Goal: Task Accomplishment & Management: Manage account settings

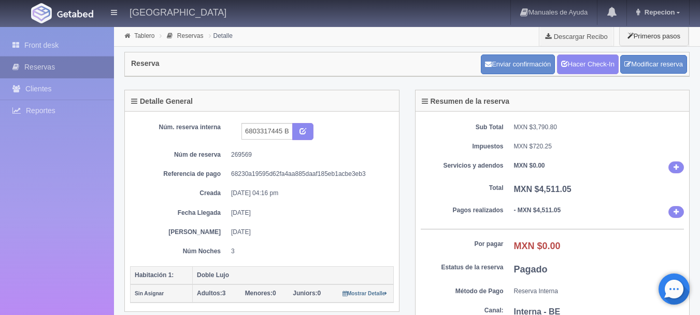
scroll to position [255, 0]
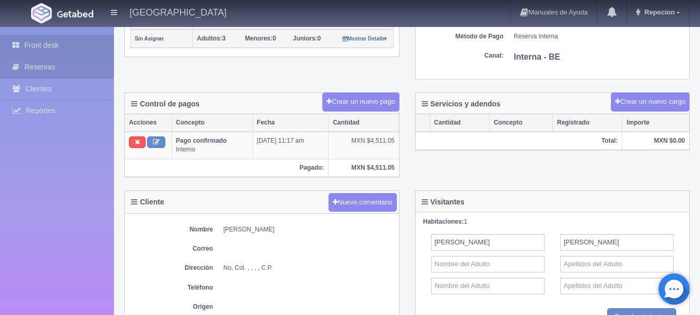
click at [59, 47] on link "Front desk" at bounding box center [57, 45] width 114 height 21
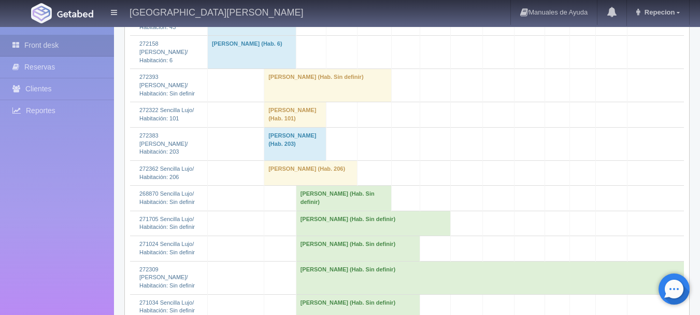
scroll to position [1089, 0]
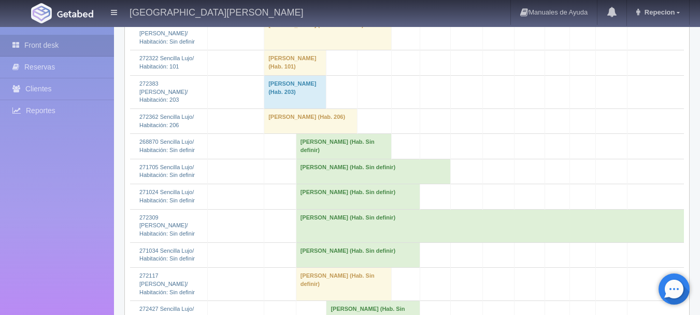
click at [323, 226] on td "[PERSON_NAME] (Hab. Sin definir)" at bounding box center [490, 225] width 388 height 33
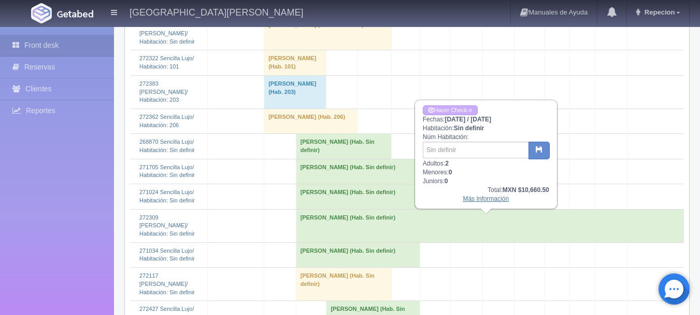
click at [487, 200] on link "Más Información" at bounding box center [486, 198] width 46 height 7
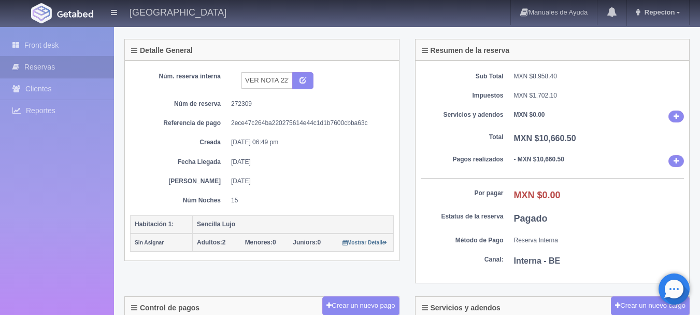
scroll to position [33, 0]
